Goal: Task Accomplishment & Management: Manage account settings

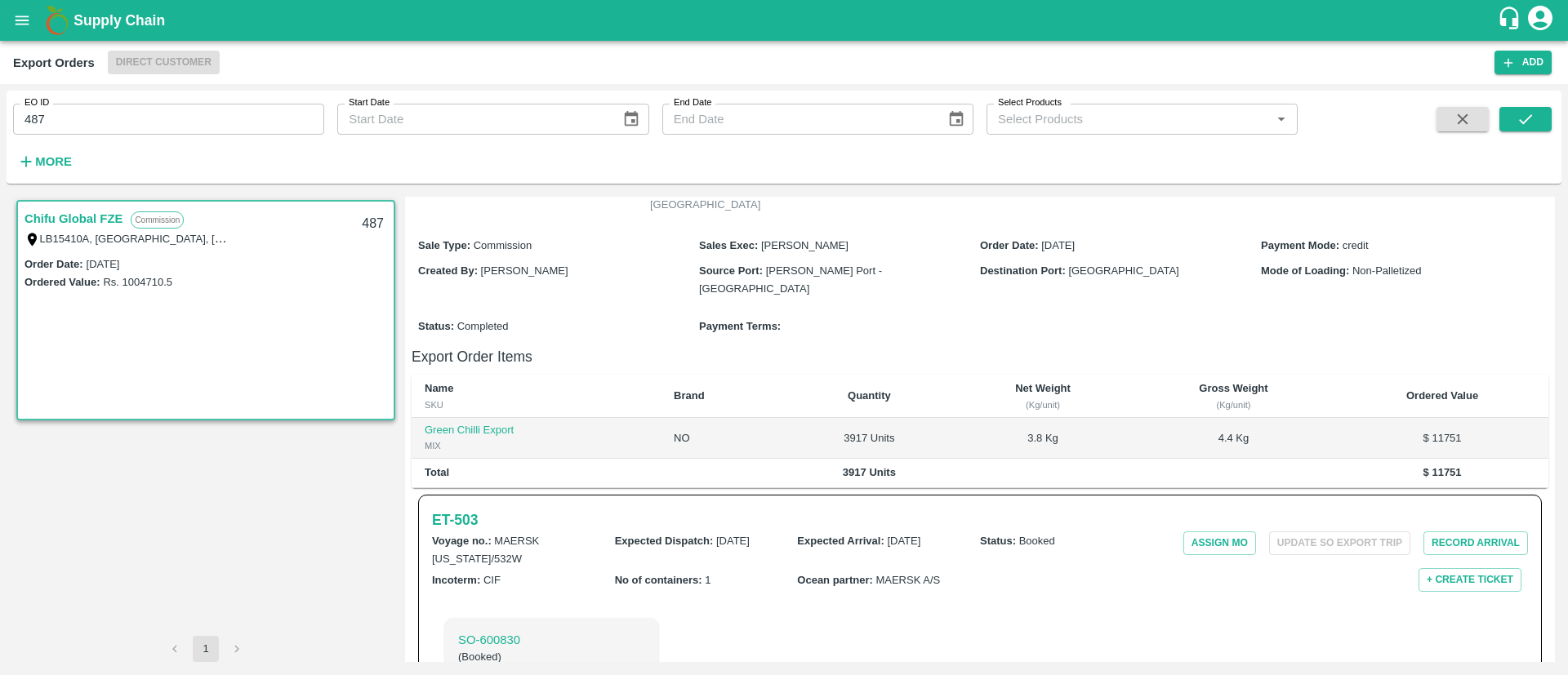
scroll to position [243, 0]
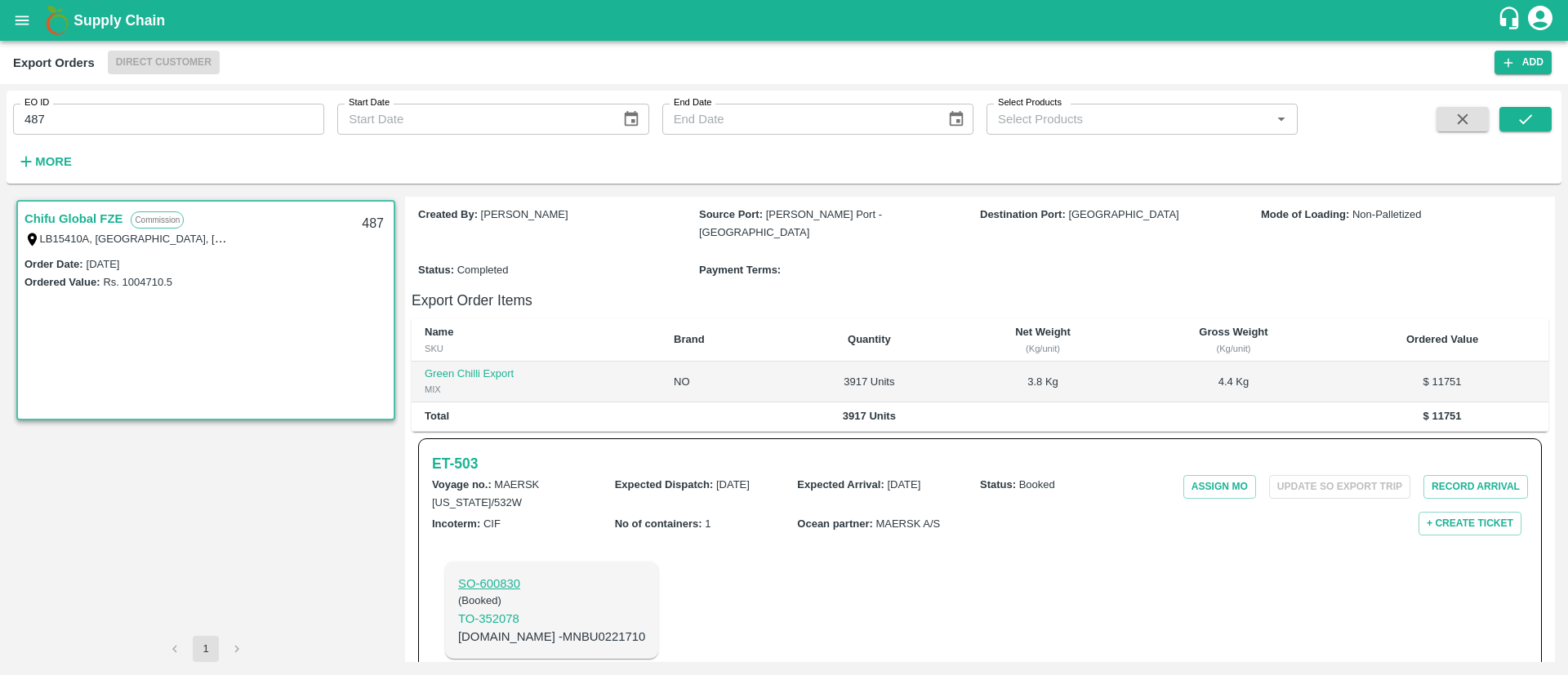
click at [499, 575] on p "SO- 600830" at bounding box center [551, 584] width 187 height 18
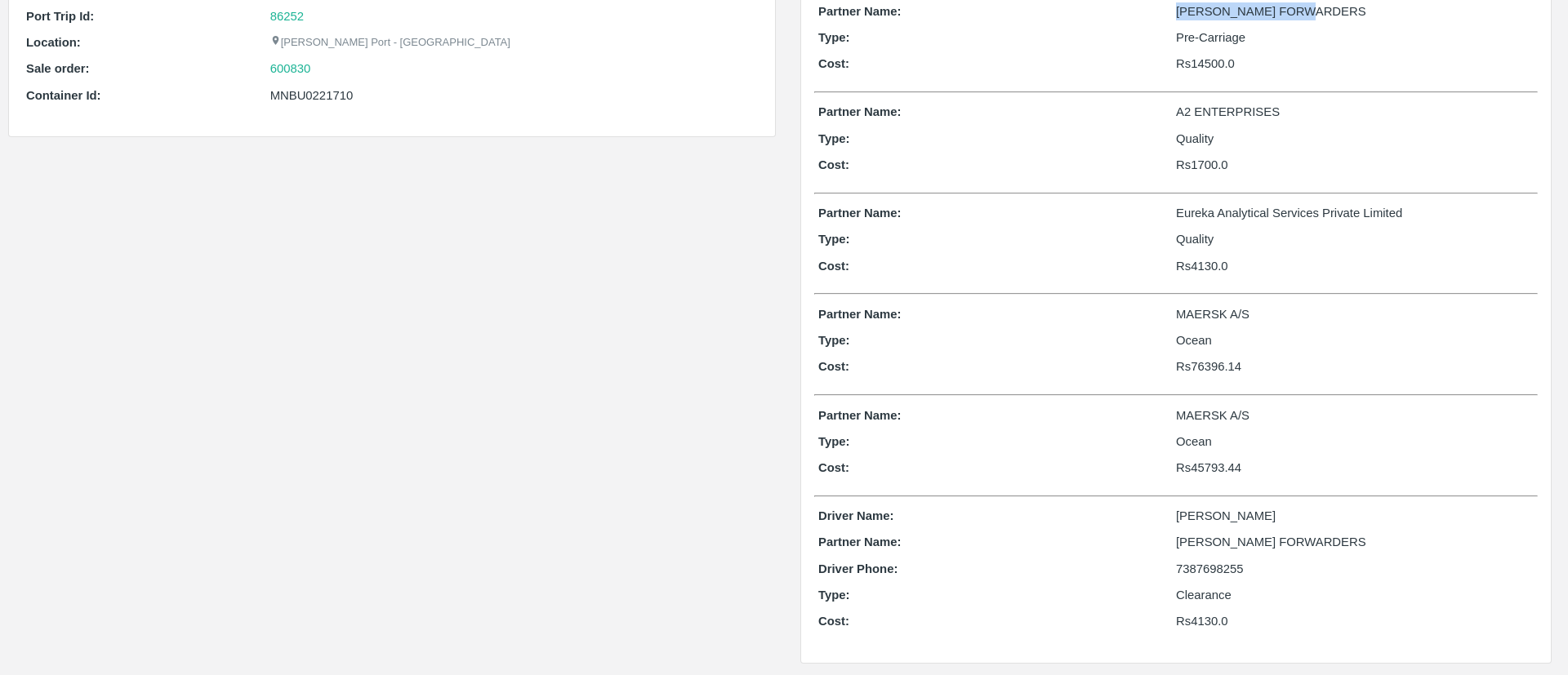
scroll to position [149, 0]
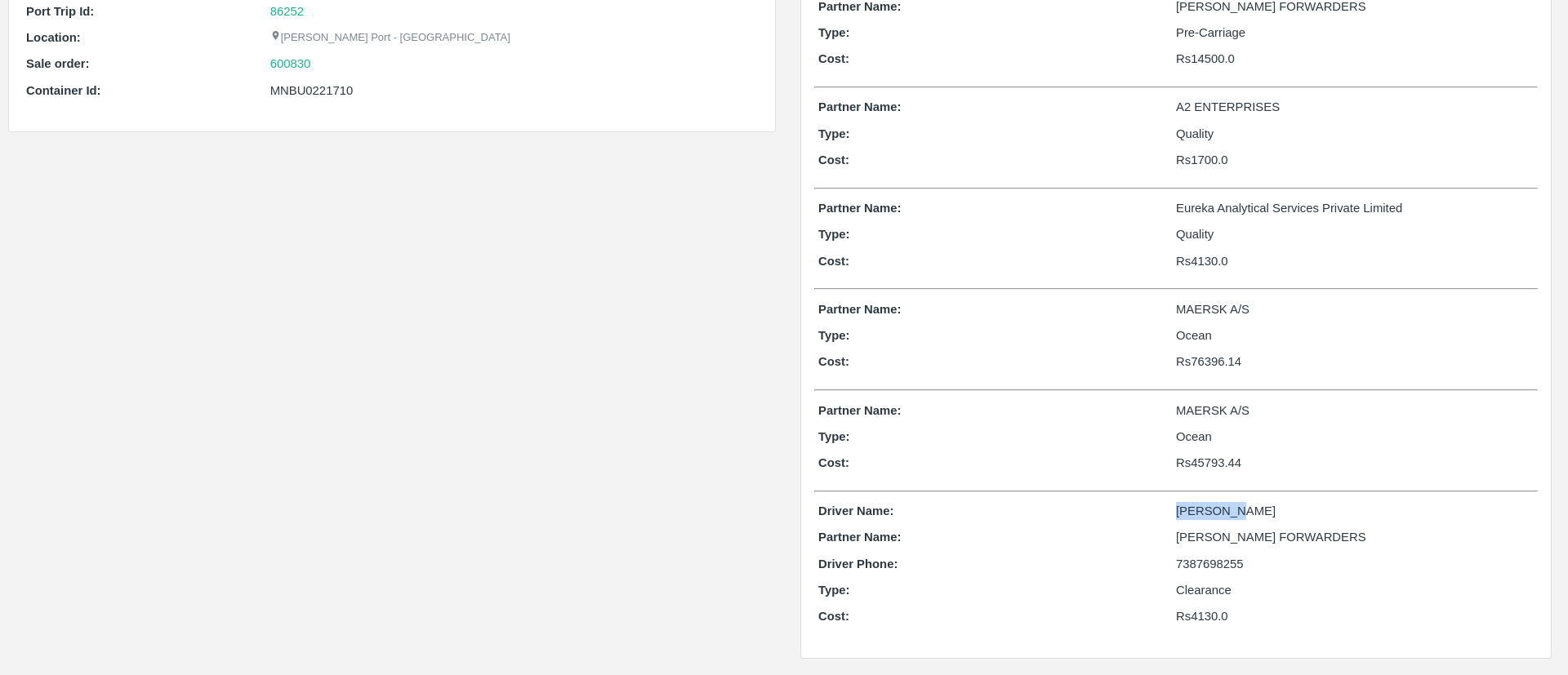
drag, startPoint x: 1169, startPoint y: 514, endPoint x: 1237, endPoint y: 511, distance: 68.1
click at [1237, 511] on div "Driver Name: chaitanya" at bounding box center [1176, 510] width 715 height 18
copy div "chaitanya"
drag, startPoint x: 1171, startPoint y: 561, endPoint x: 1252, endPoint y: 568, distance: 81.3
click at [1252, 568] on div "Driver Phone: 7387698255" at bounding box center [1176, 563] width 715 height 18
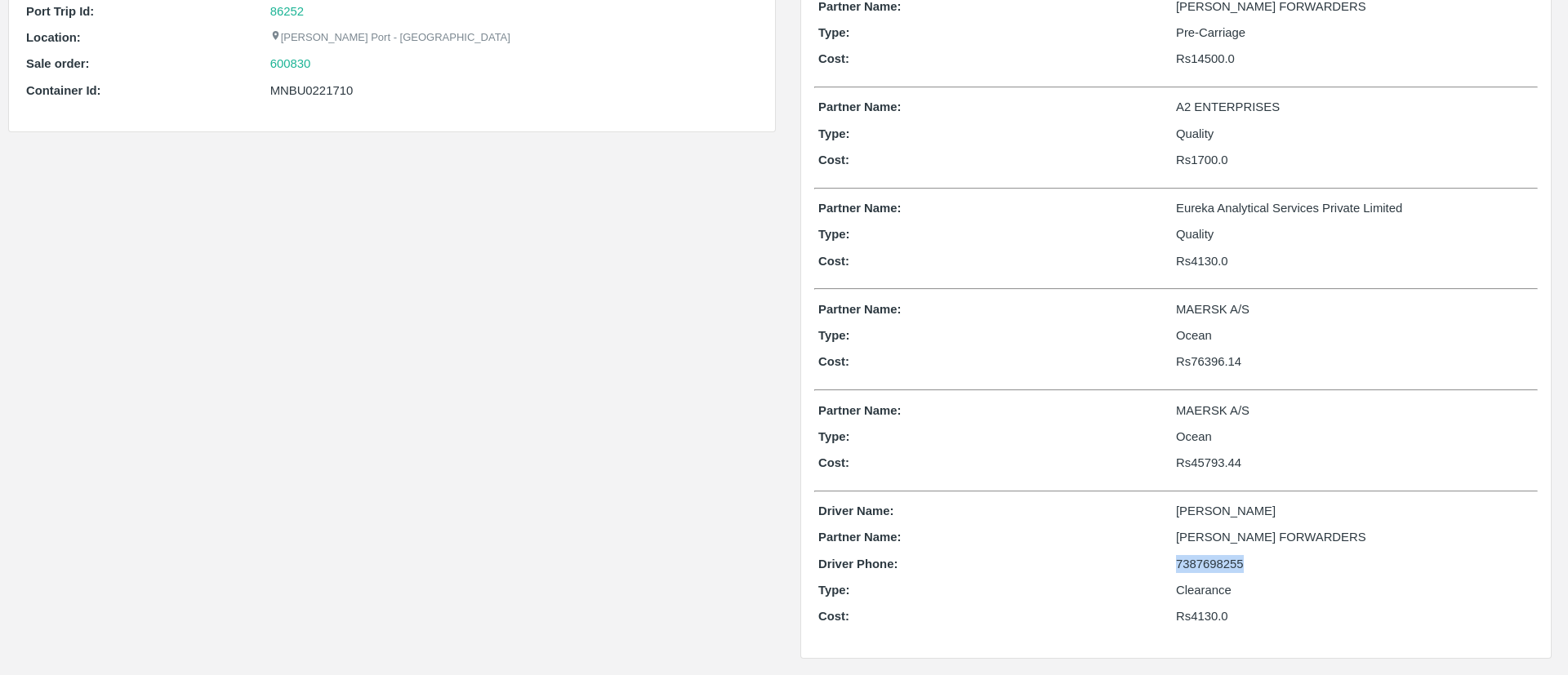
copy div "7387698255"
click at [1180, 517] on p "chaitanya" at bounding box center [1355, 510] width 358 height 18
copy p "chaitanya"
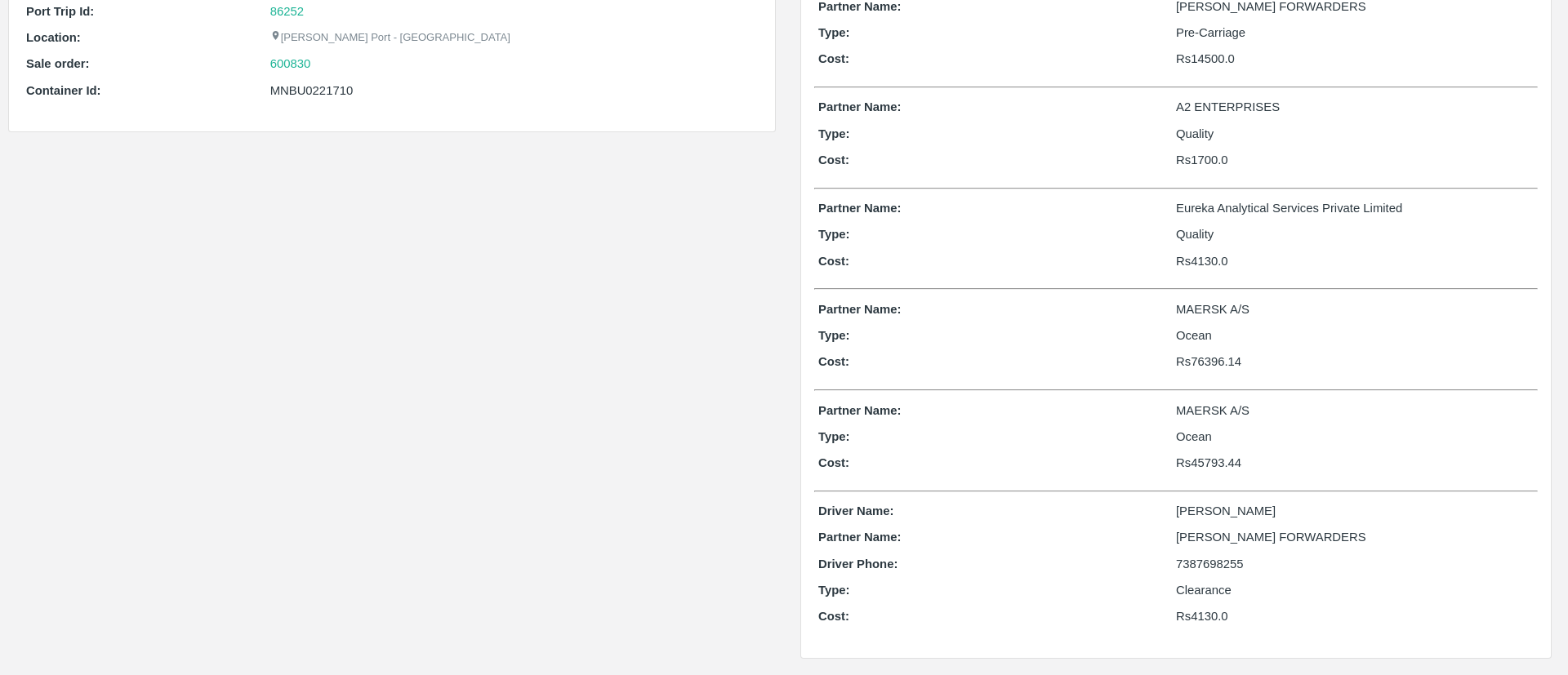
click at [1196, 563] on p "7387698255" at bounding box center [1355, 563] width 358 height 18
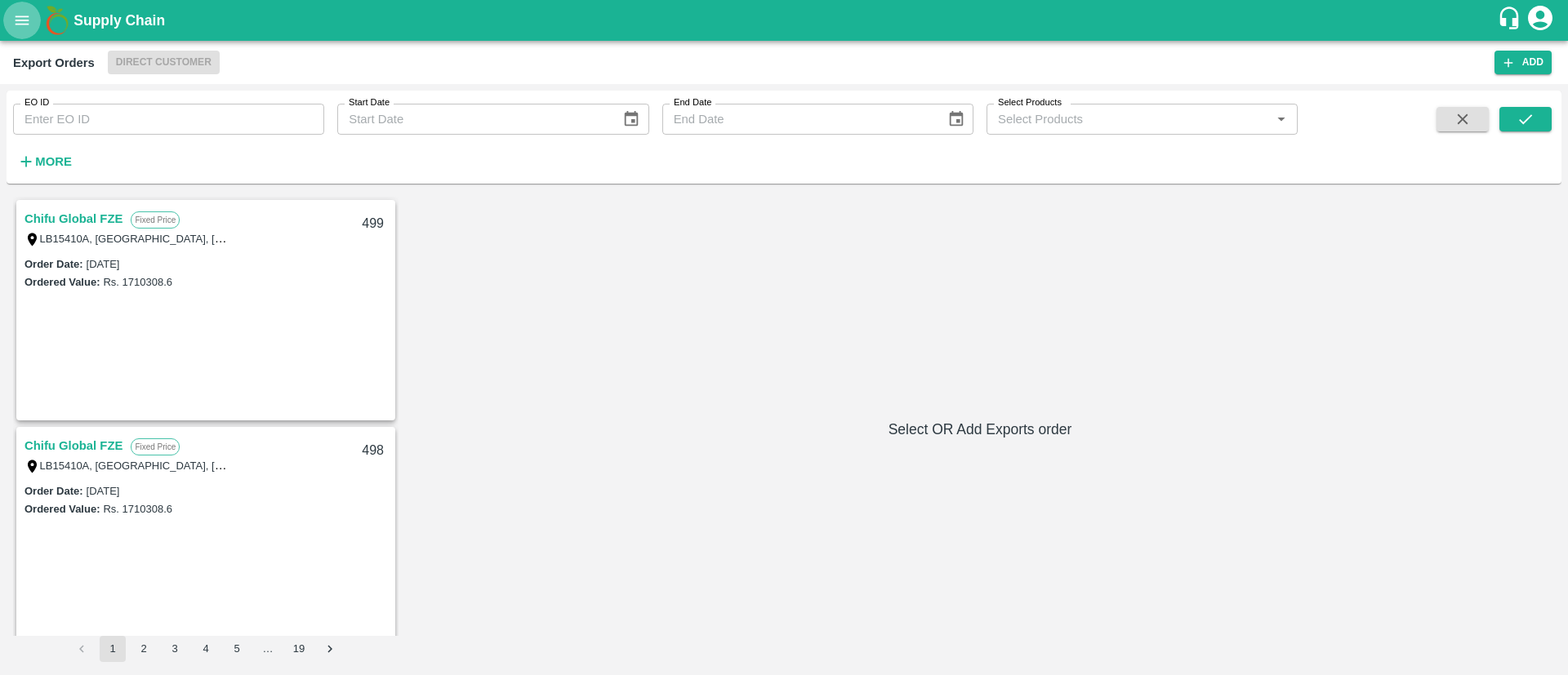
click at [17, 6] on button "open drawer" at bounding box center [22, 20] width 37 height 37
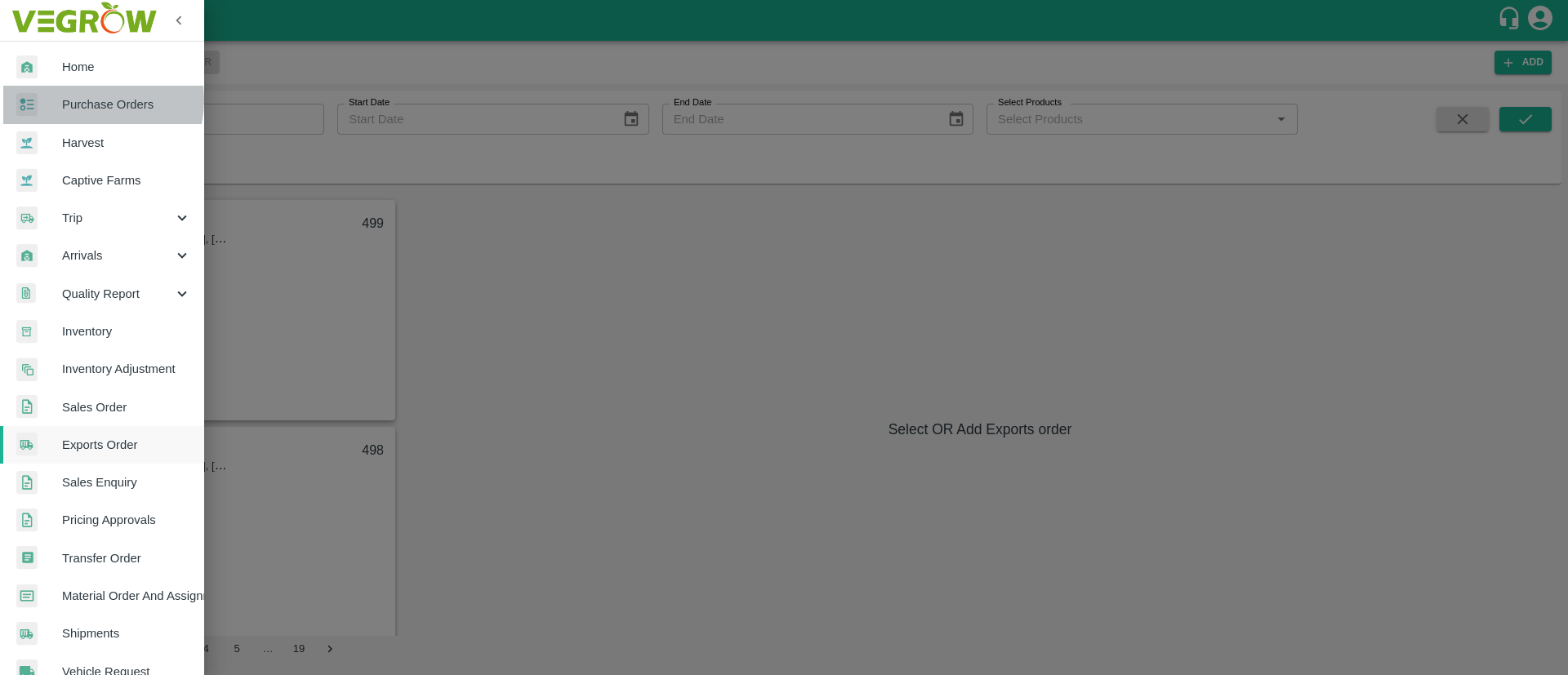
click at [95, 100] on span "Purchase Orders" at bounding box center [127, 104] width 129 height 18
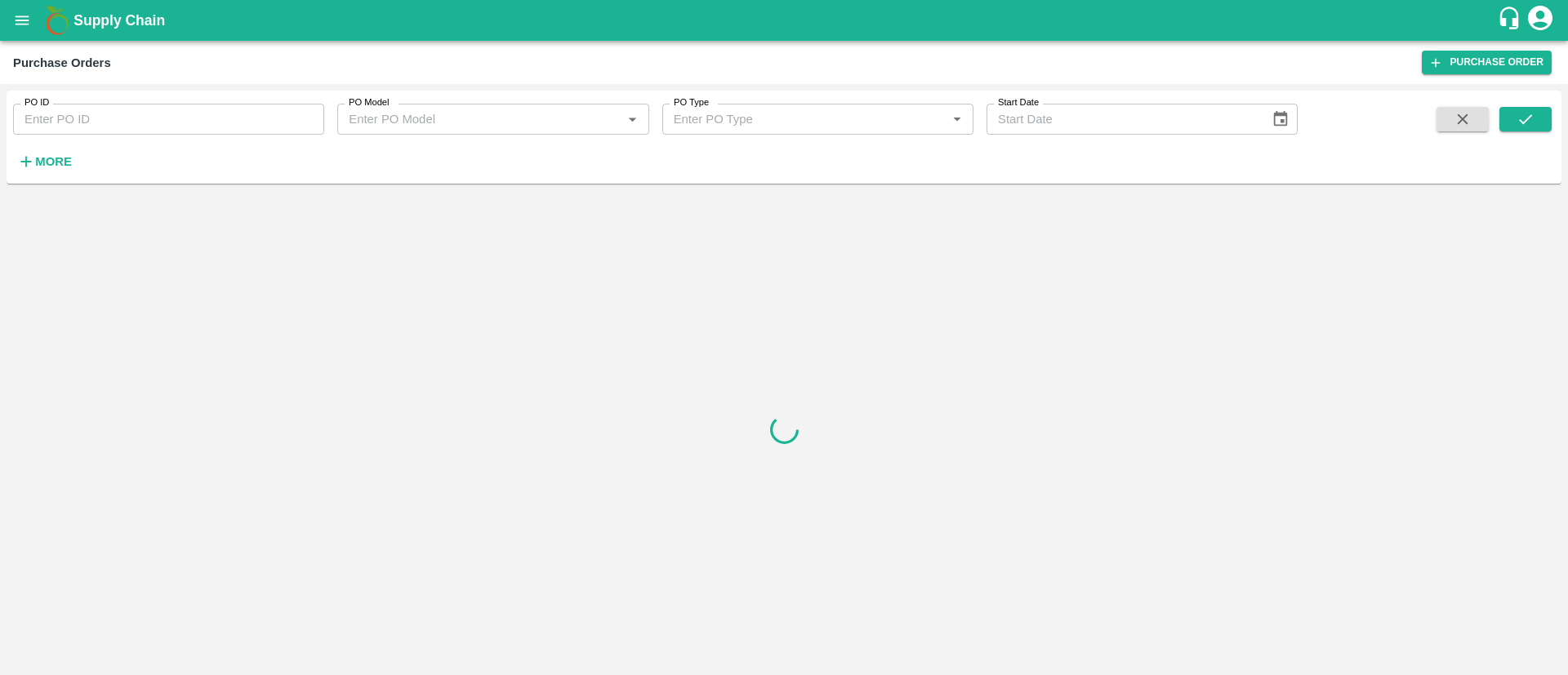
click at [61, 123] on input "PO ID" at bounding box center [169, 118] width 311 height 31
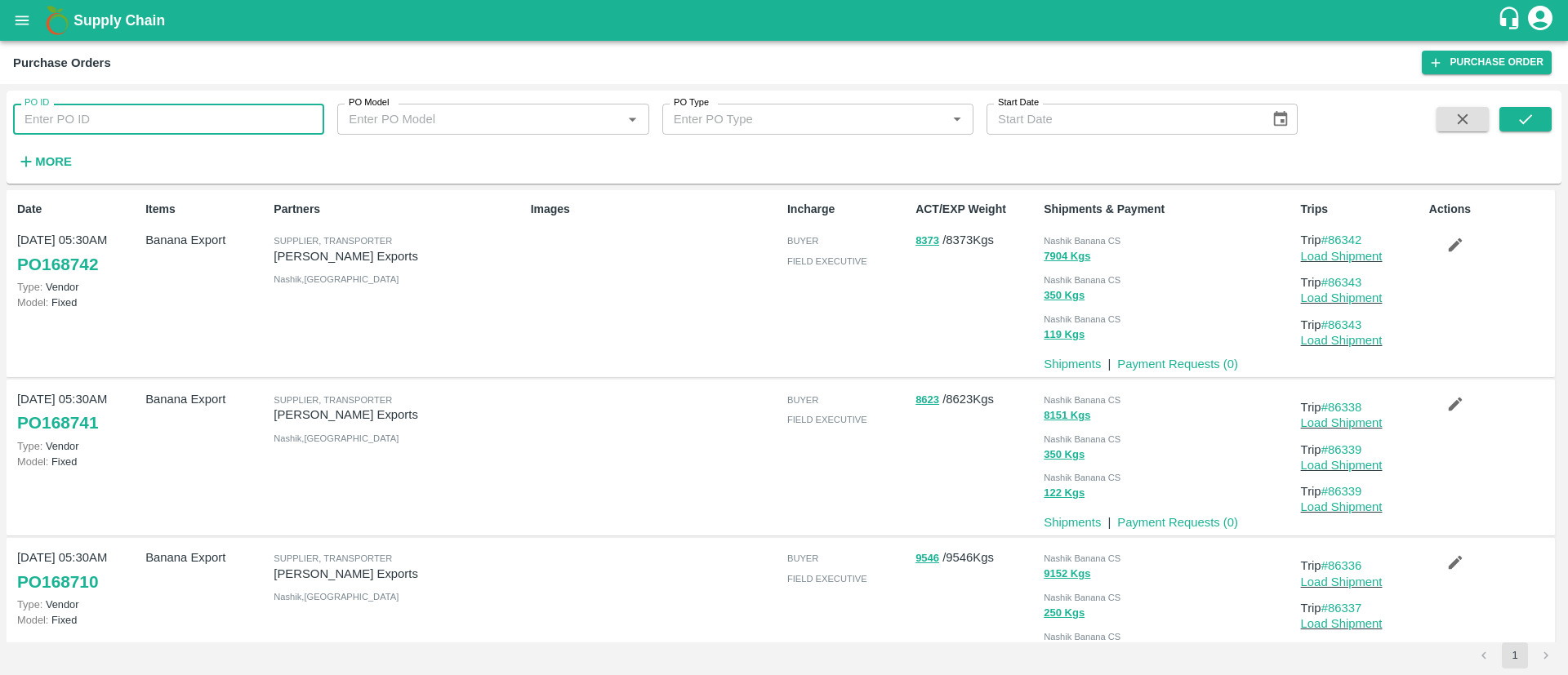
paste input "167444"
type input "167444"
click at [1507, 116] on button "submit" at bounding box center [1525, 119] width 52 height 24
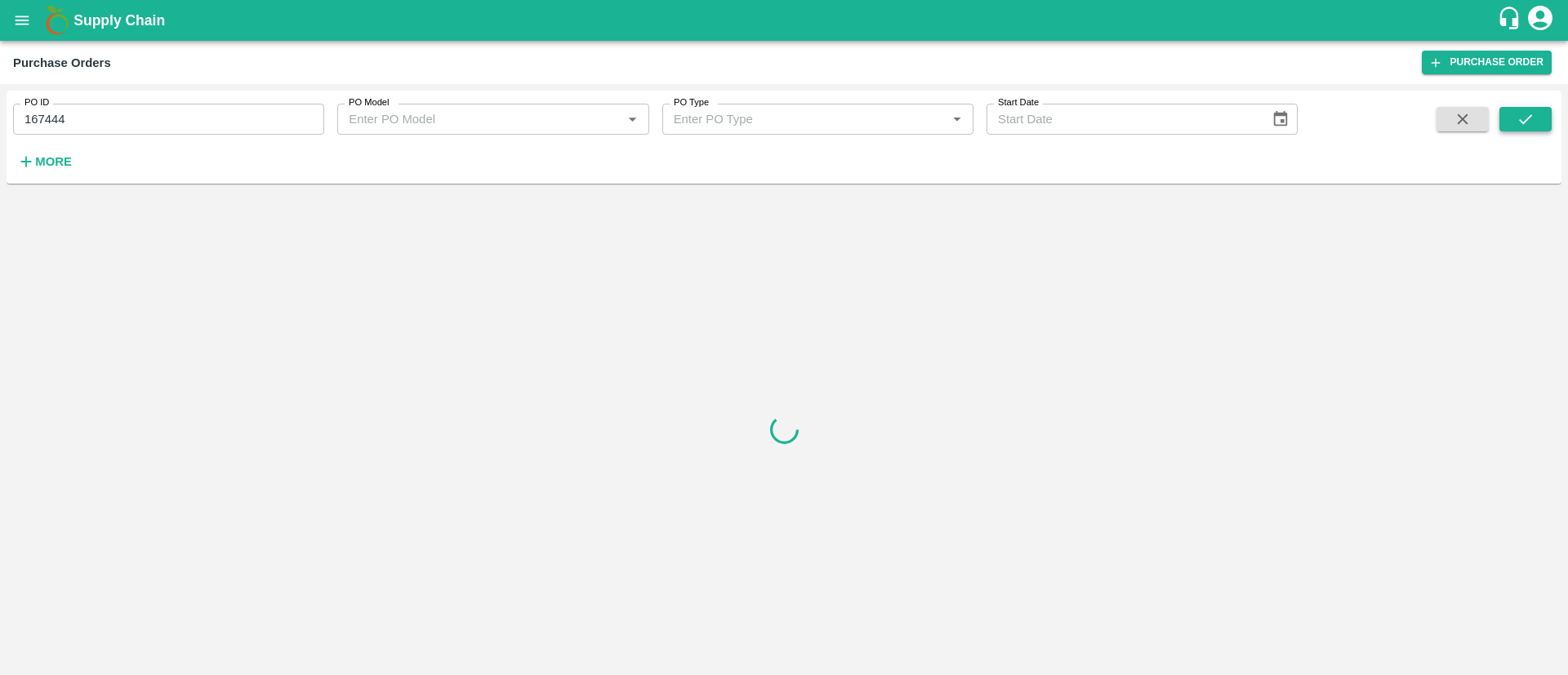
click at [1507, 116] on button "submit" at bounding box center [1525, 119] width 52 height 24
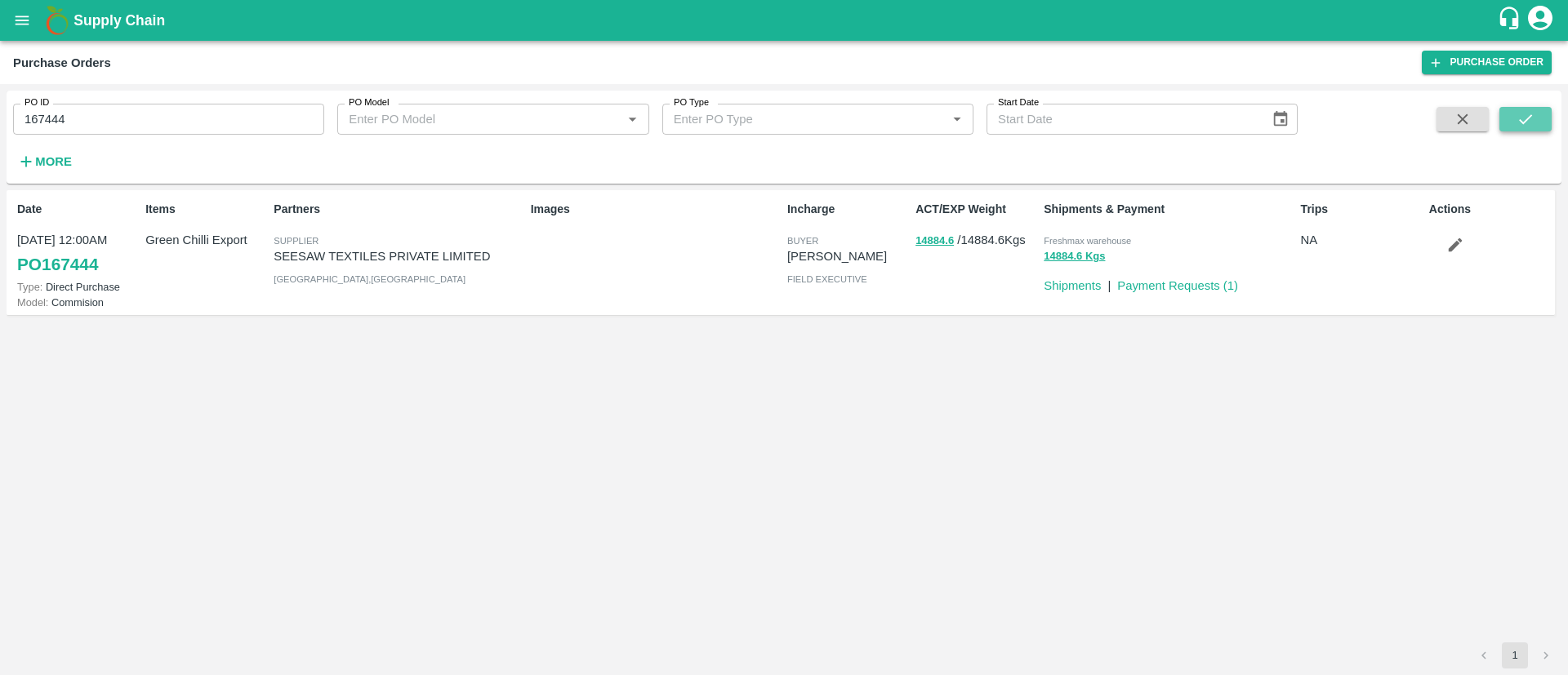
click at [1507, 116] on button "submit" at bounding box center [1525, 119] width 52 height 24
click at [49, 268] on link "PO 167444" at bounding box center [57, 264] width 81 height 30
click at [68, 271] on link "PO 167444" at bounding box center [57, 264] width 81 height 30
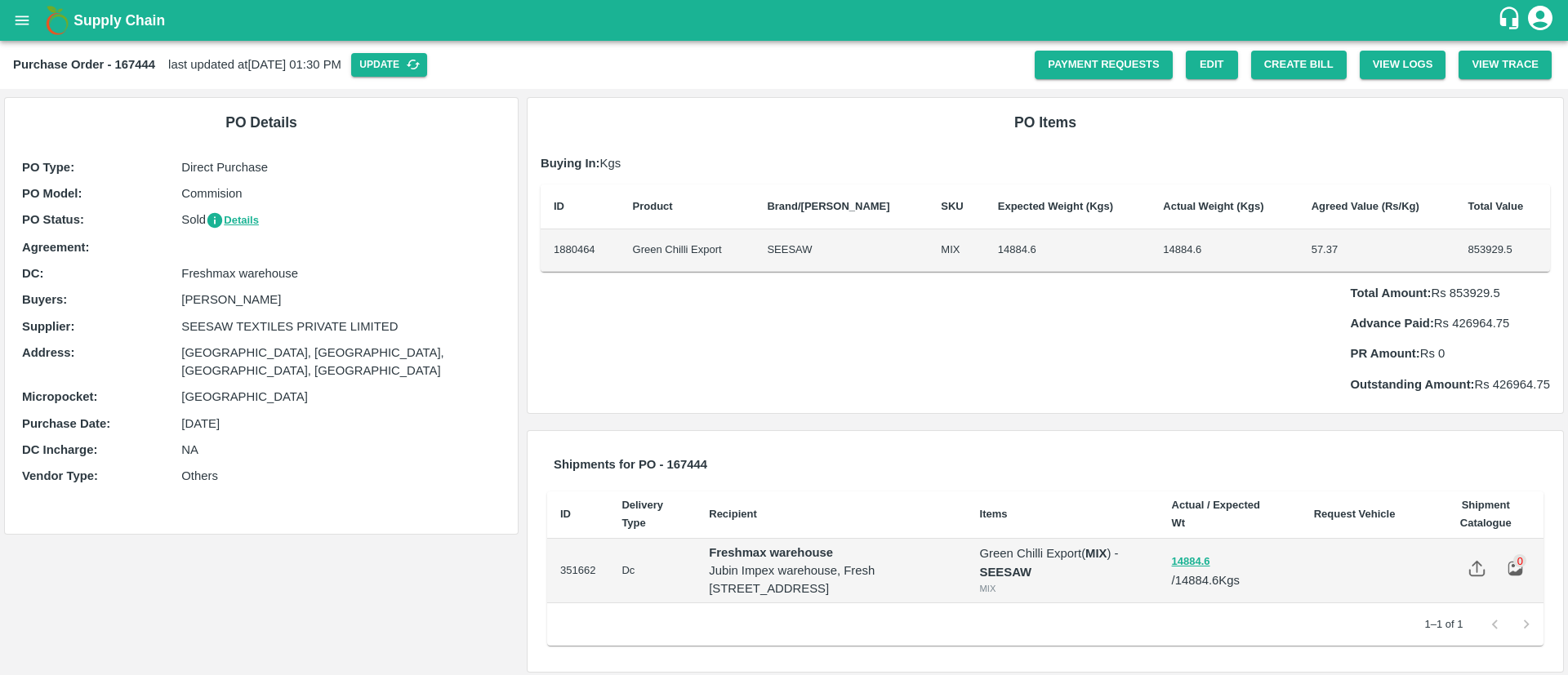
scroll to position [24, 0]
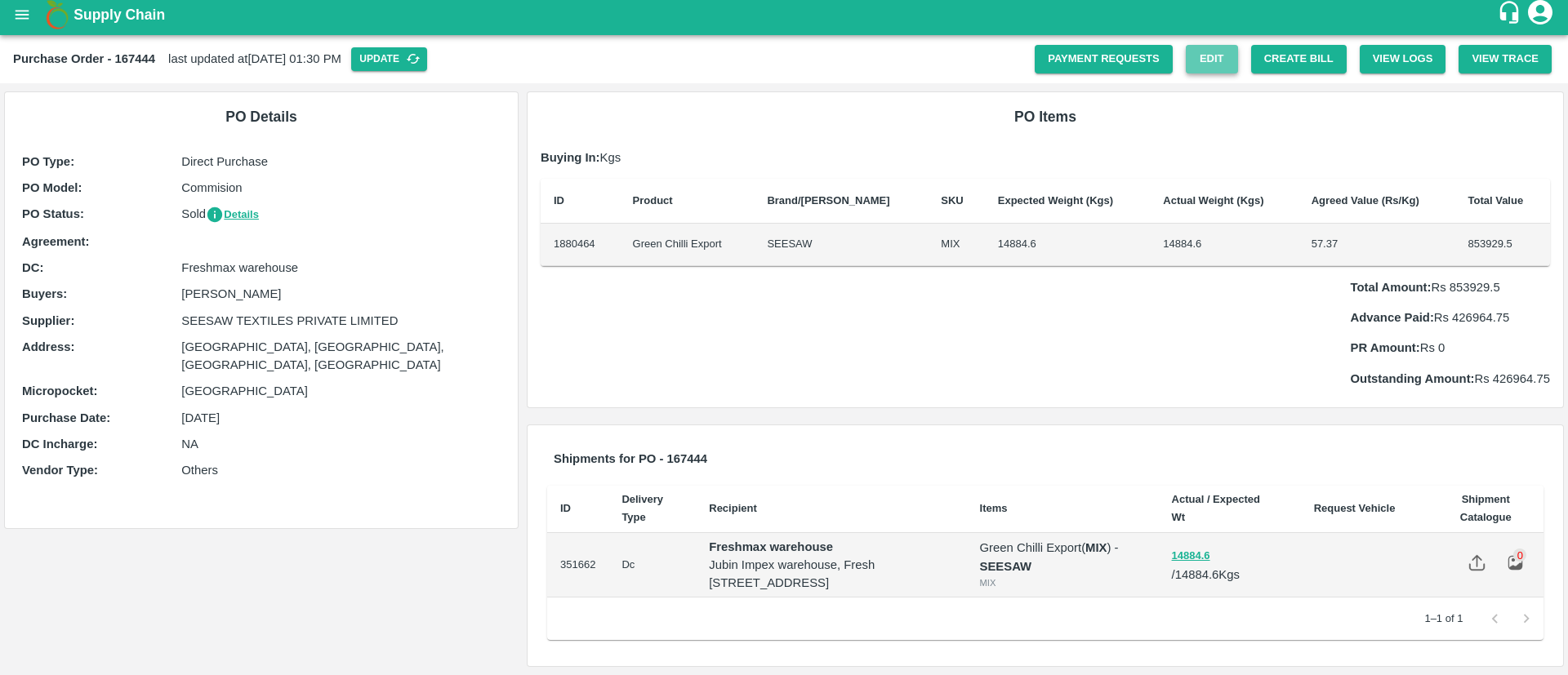
click at [1210, 45] on link "Edit" at bounding box center [1212, 59] width 52 height 29
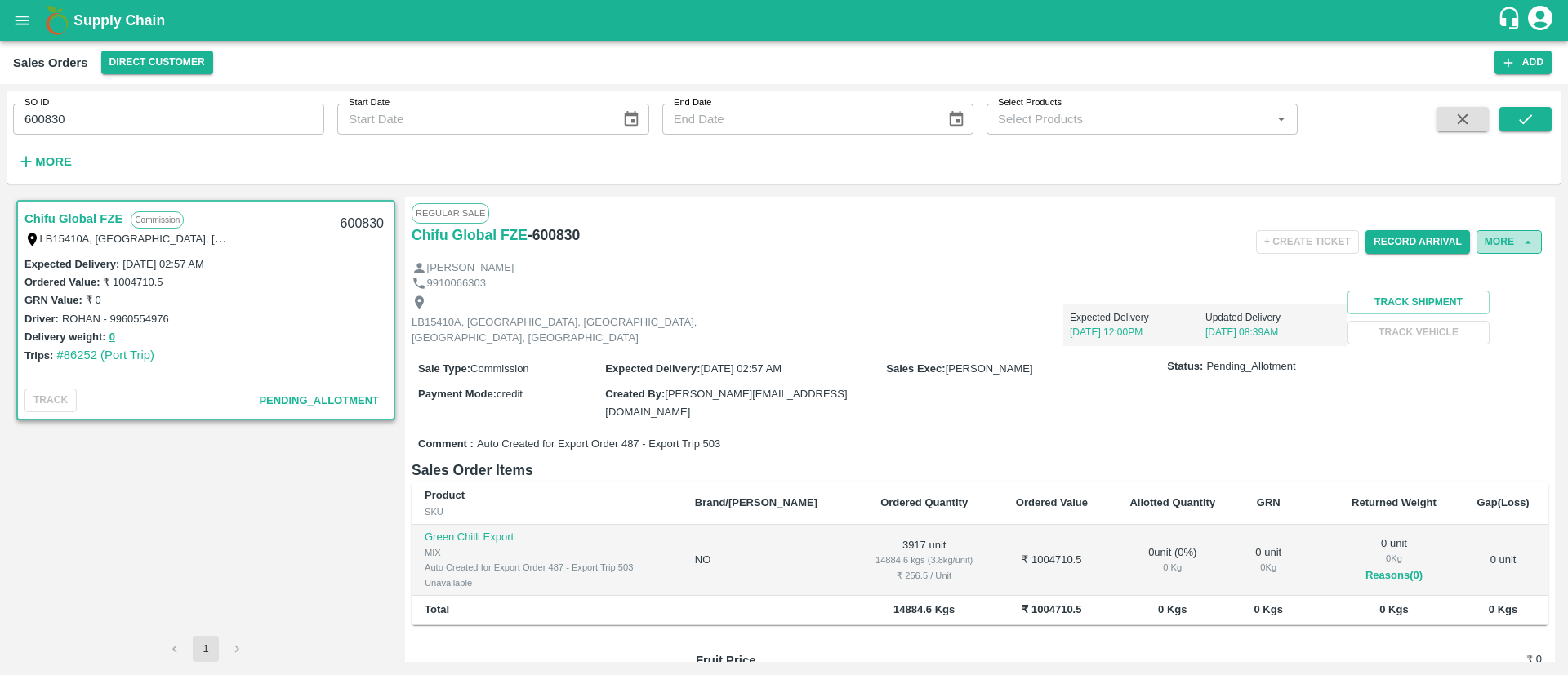
click at [1493, 236] on button "More" at bounding box center [1509, 241] width 65 height 23
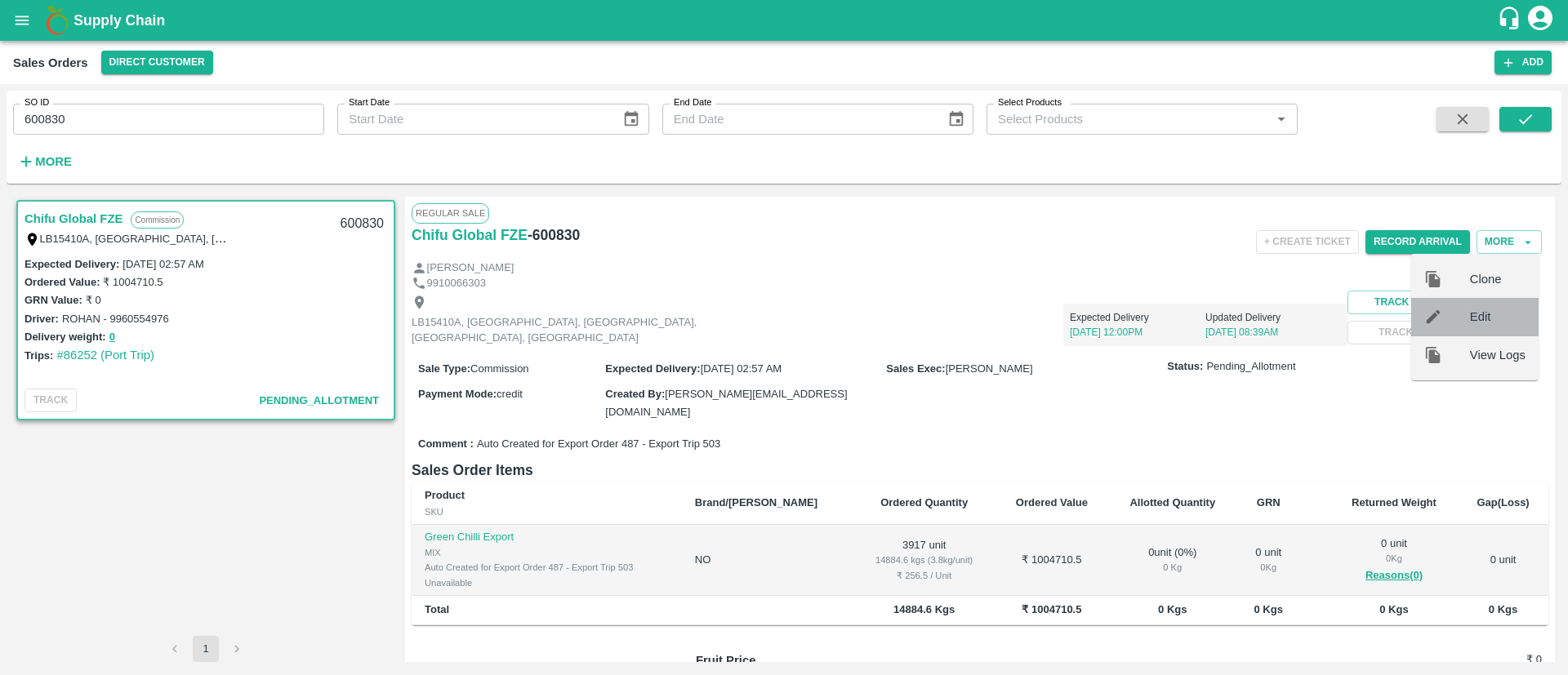
click at [1468, 326] on div at bounding box center [1447, 317] width 46 height 18
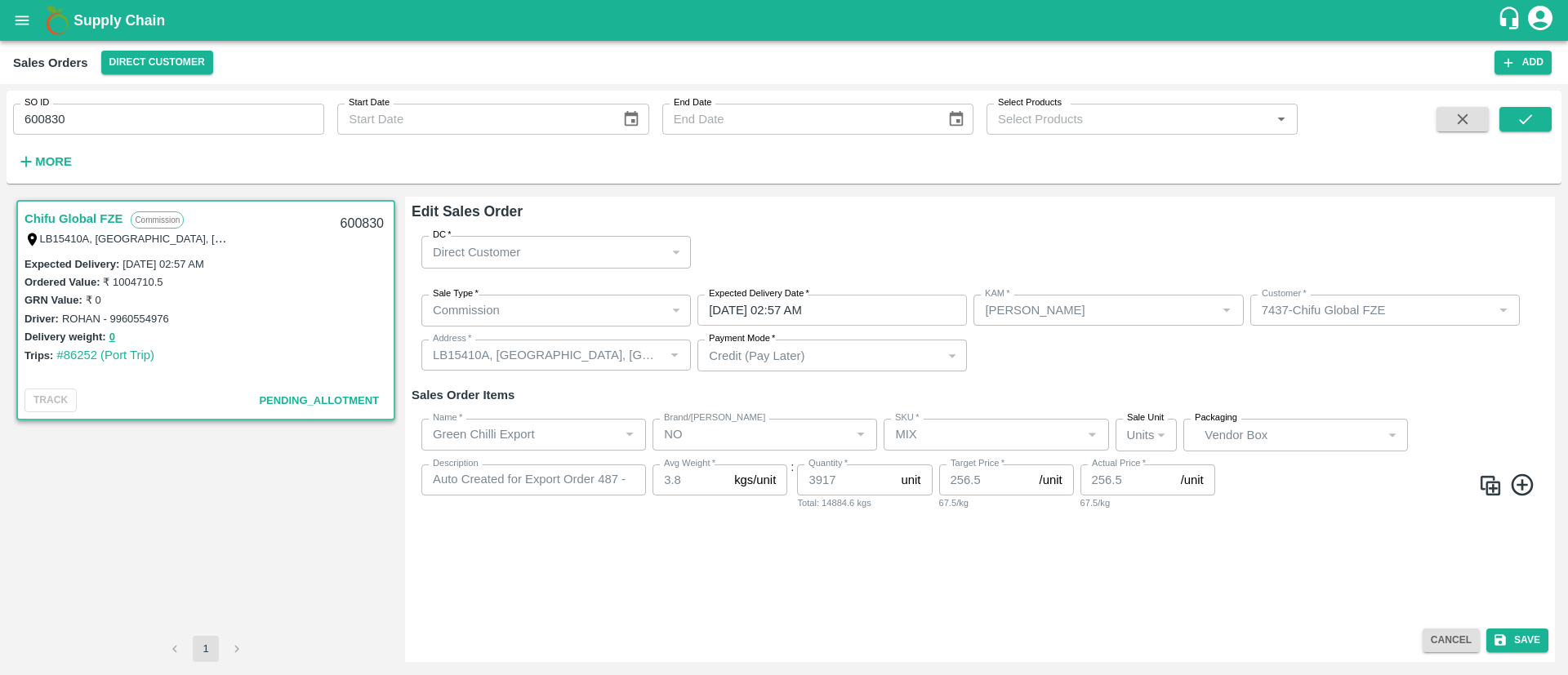
click at [1245, 439] on p "Vendor Box" at bounding box center [1292, 435] width 176 height 18
click at [1438, 634] on button "Cancel" at bounding box center [1451, 640] width 57 height 23
